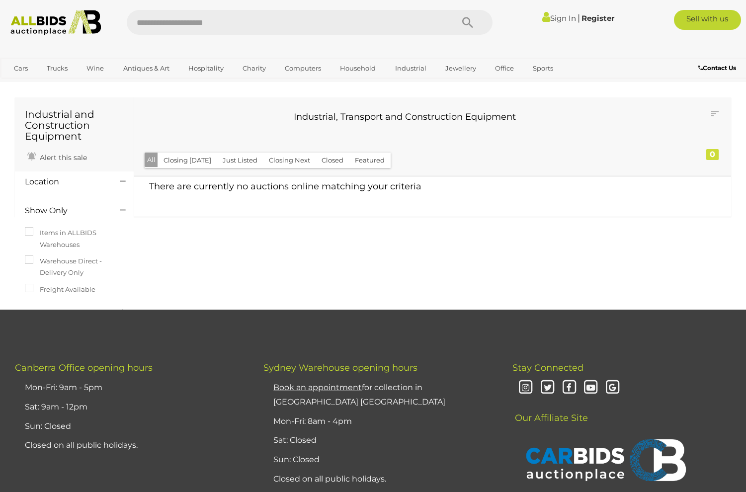
click at [51, 21] on img at bounding box center [55, 22] width 101 height 25
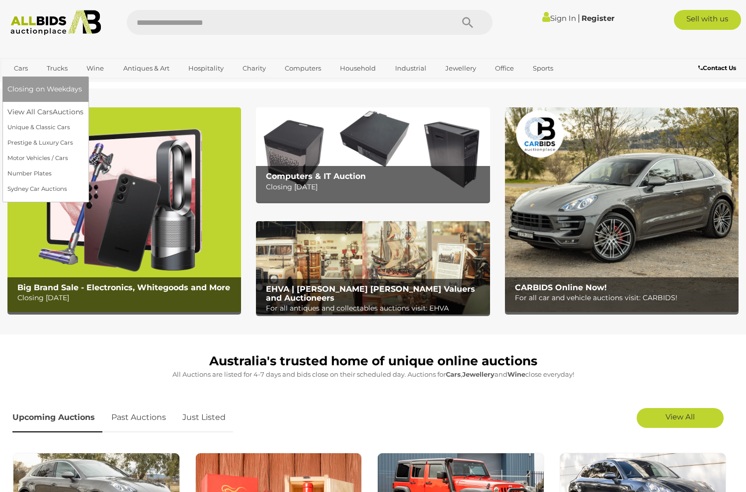
click at [23, 68] on link "Cars" at bounding box center [20, 68] width 27 height 16
click at [49, 112] on link "View All Cars Auctions" at bounding box center [47, 111] width 80 height 15
